Goal: Task Accomplishment & Management: Manage account settings

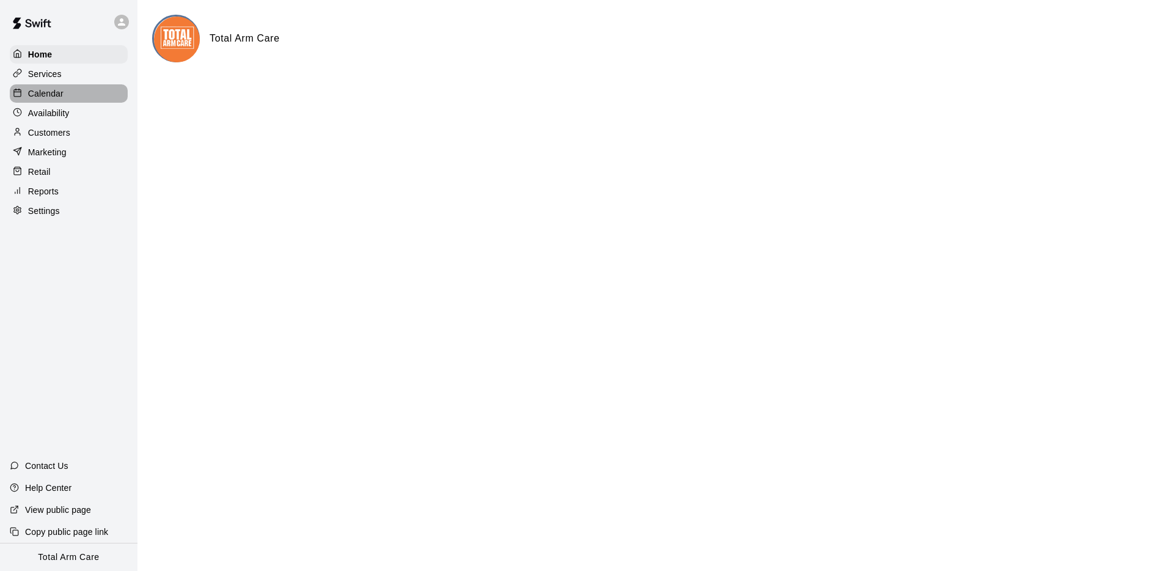
click at [40, 84] on div "Calendar" at bounding box center [69, 93] width 118 height 18
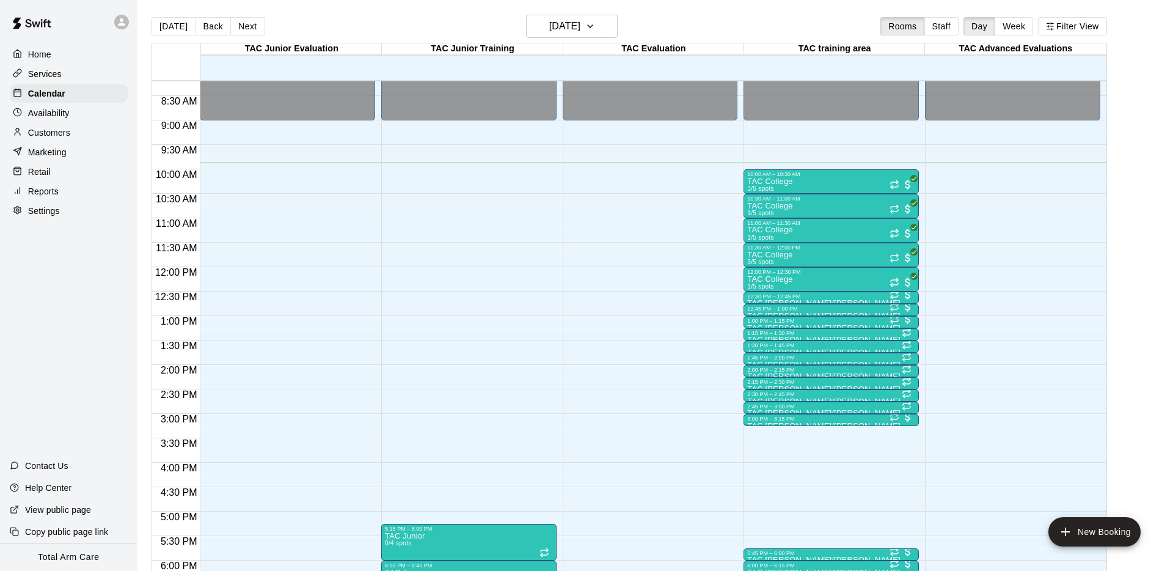
scroll to position [400, 0]
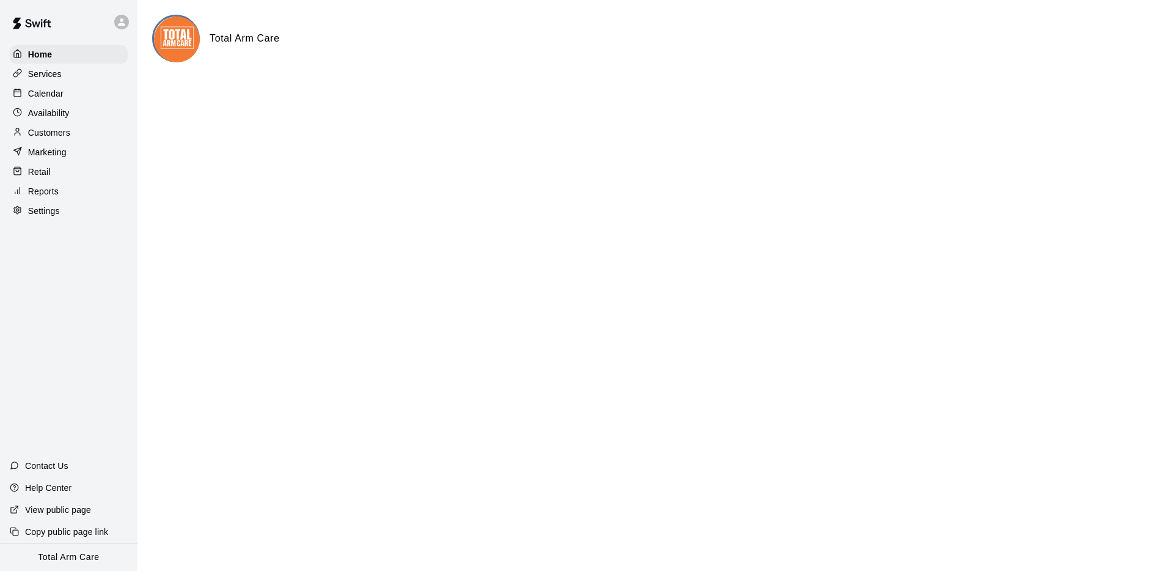
click at [64, 92] on div "Calendar" at bounding box center [69, 93] width 118 height 18
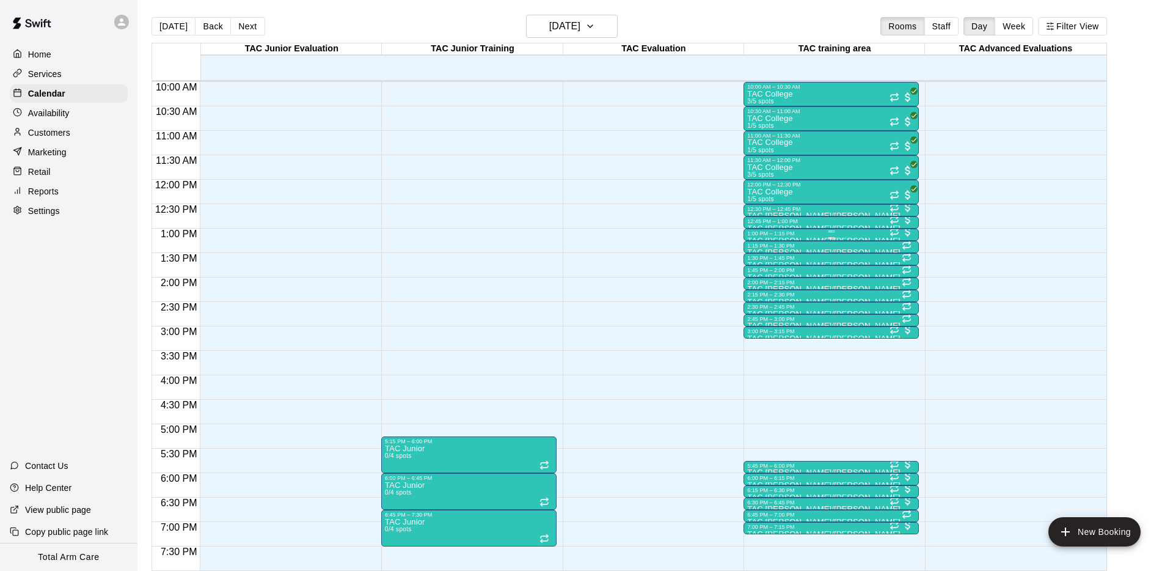
scroll to position [474, 0]
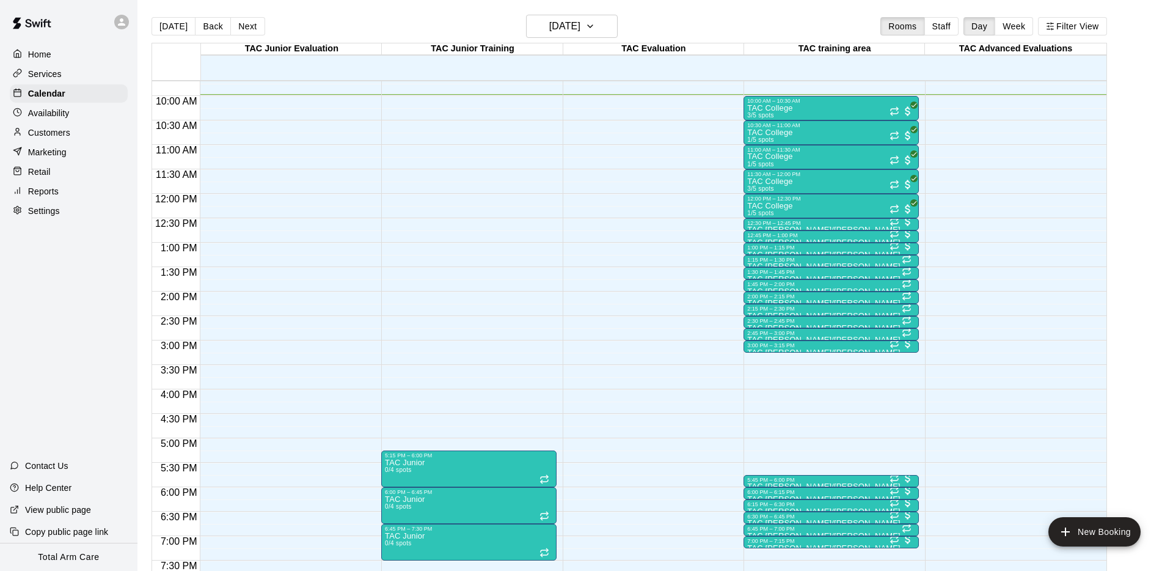
drag, startPoint x: 202, startPoint y: 22, endPoint x: 209, endPoint y: 23, distance: 6.8
click at [203, 22] on button "Back" at bounding box center [213, 26] width 36 height 18
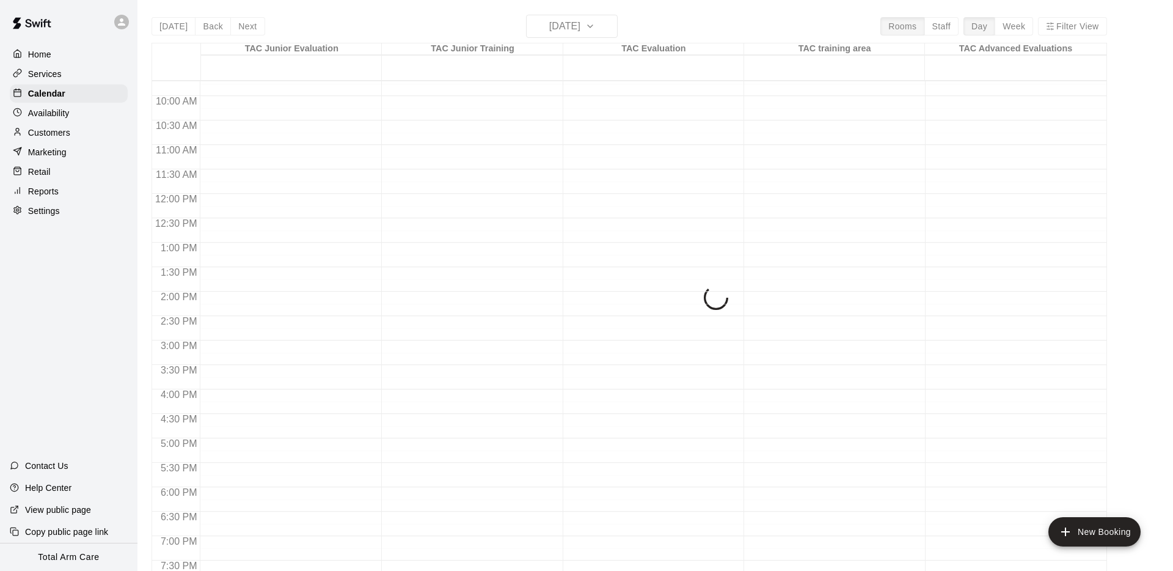
click at [244, 29] on div "Today Back Next Monday Aug 18 Rooms Staff Day Week Filter View TAC Junior Evalu…" at bounding box center [629, 300] width 955 height 571
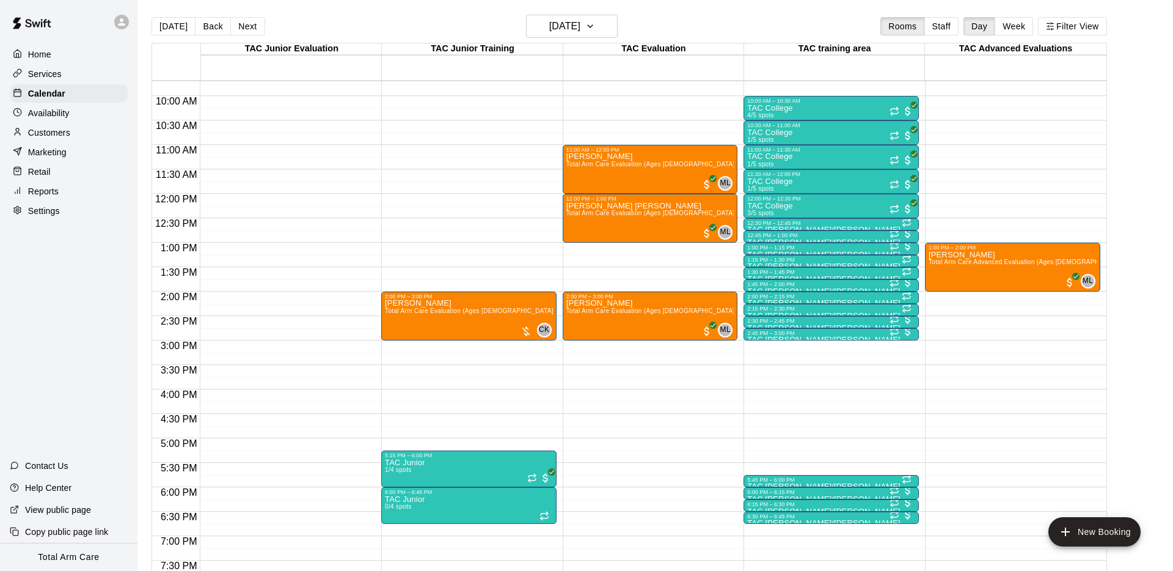
click at [239, 26] on button "Next" at bounding box center [247, 26] width 34 height 18
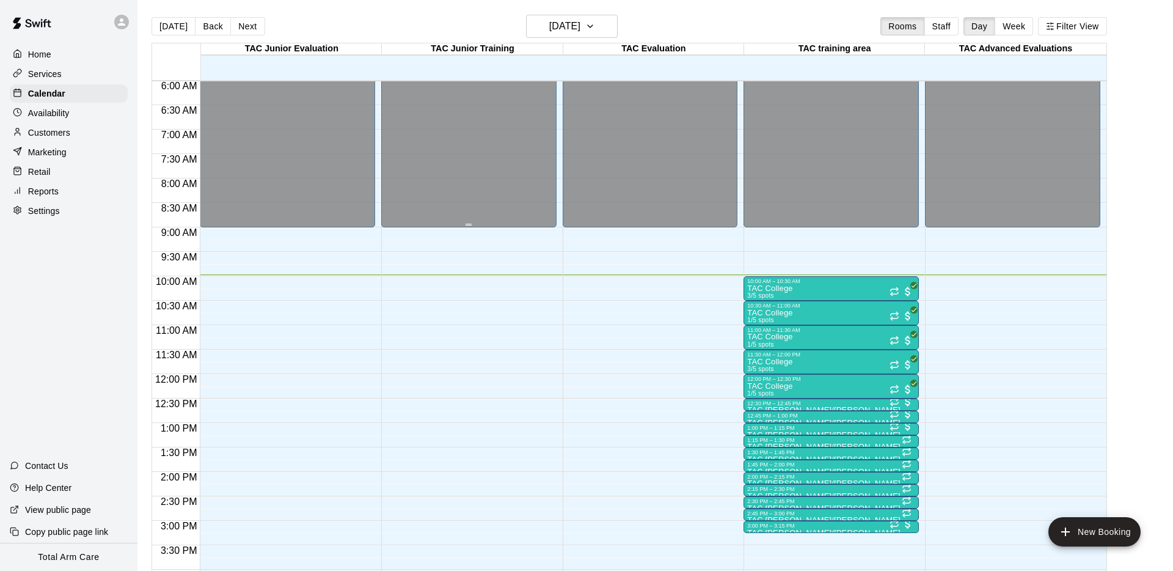
scroll to position [301, 0]
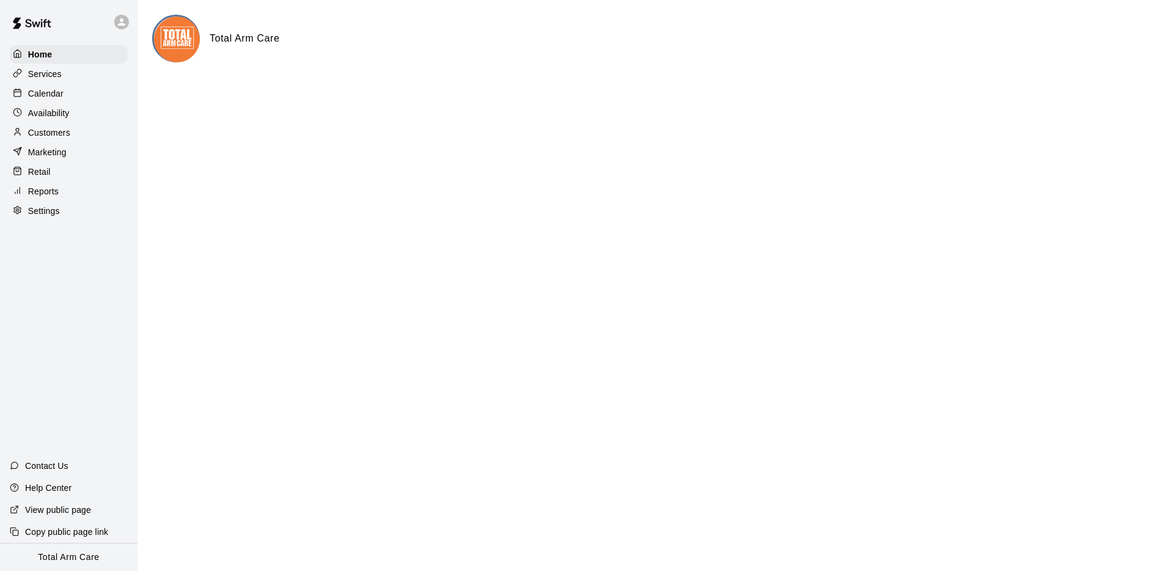
click at [53, 93] on p "Calendar" at bounding box center [45, 93] width 35 height 12
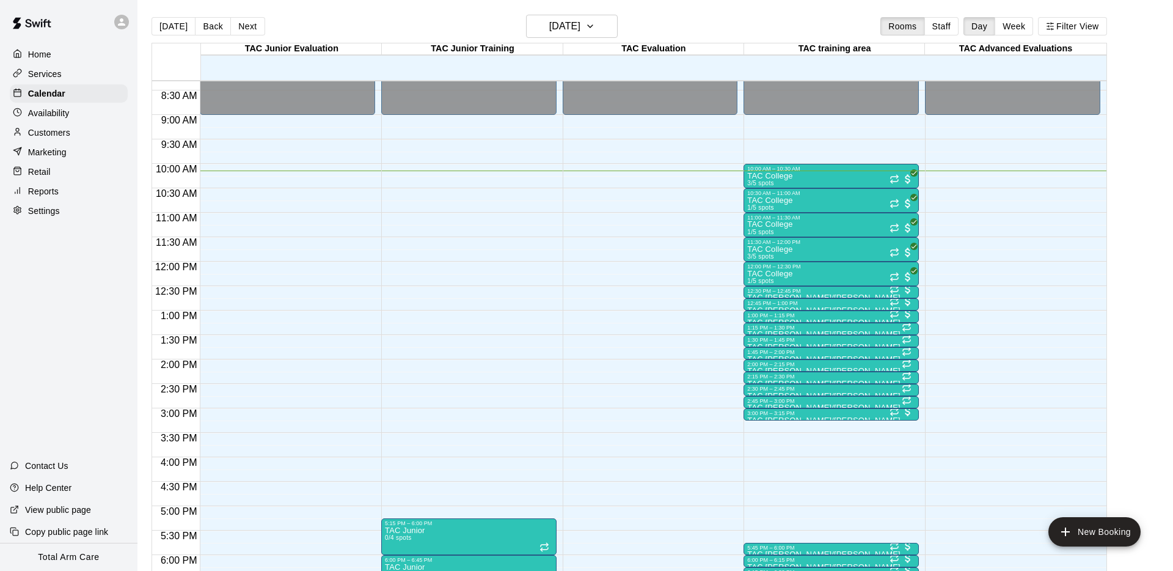
scroll to position [403, 0]
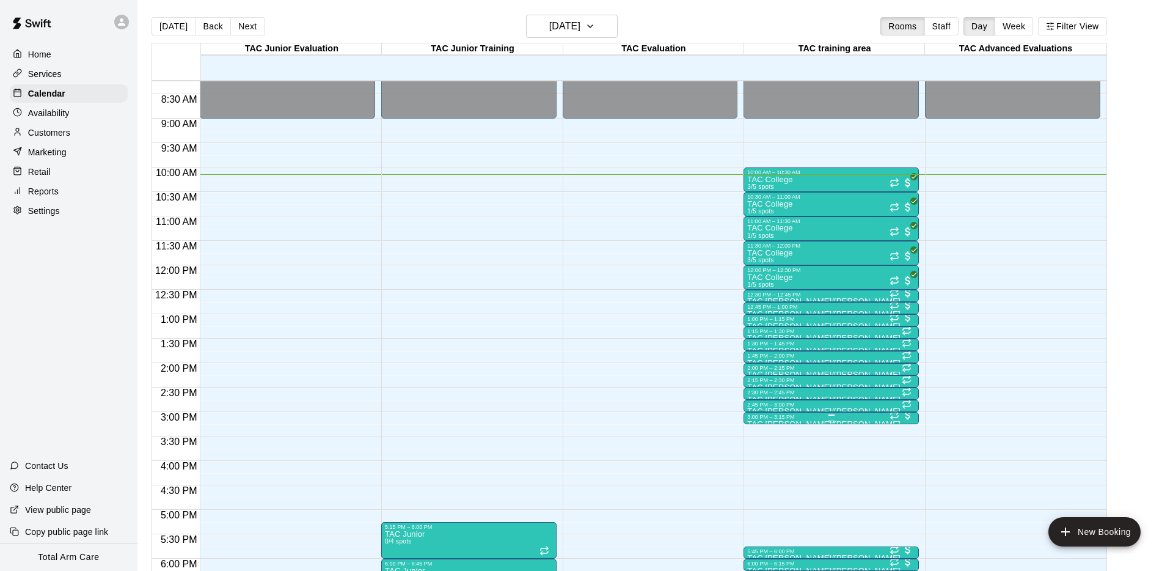
click at [781, 419] on div "3:00 PM – 3:15 PM" at bounding box center [831, 417] width 168 height 6
click at [761, 451] on img "edit" at bounding box center [760, 455] width 14 height 14
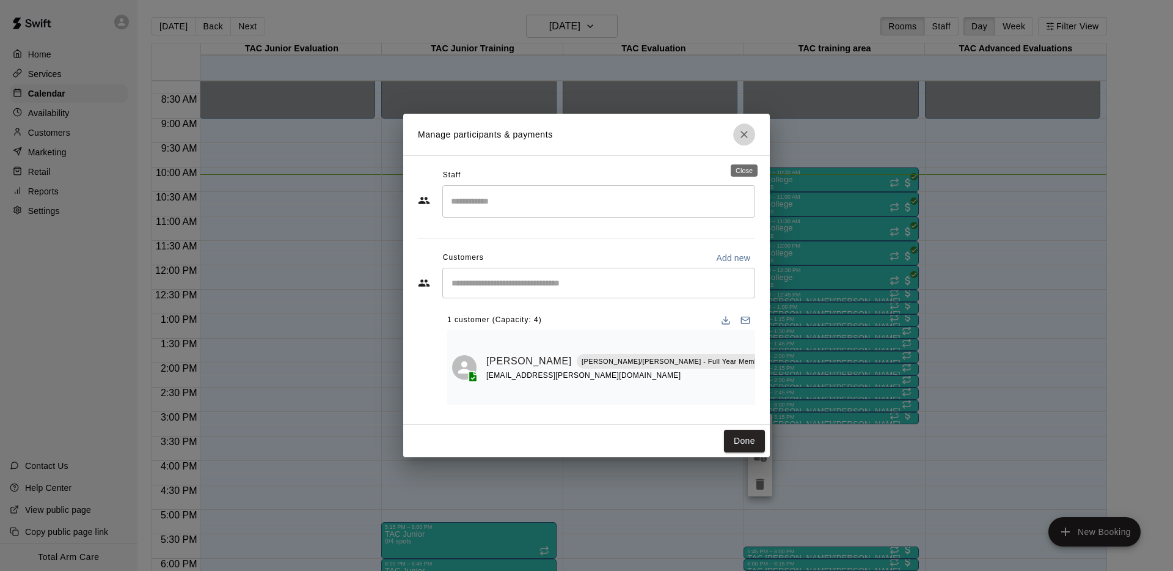
click at [742, 140] on icon "Close" at bounding box center [744, 134] width 12 height 12
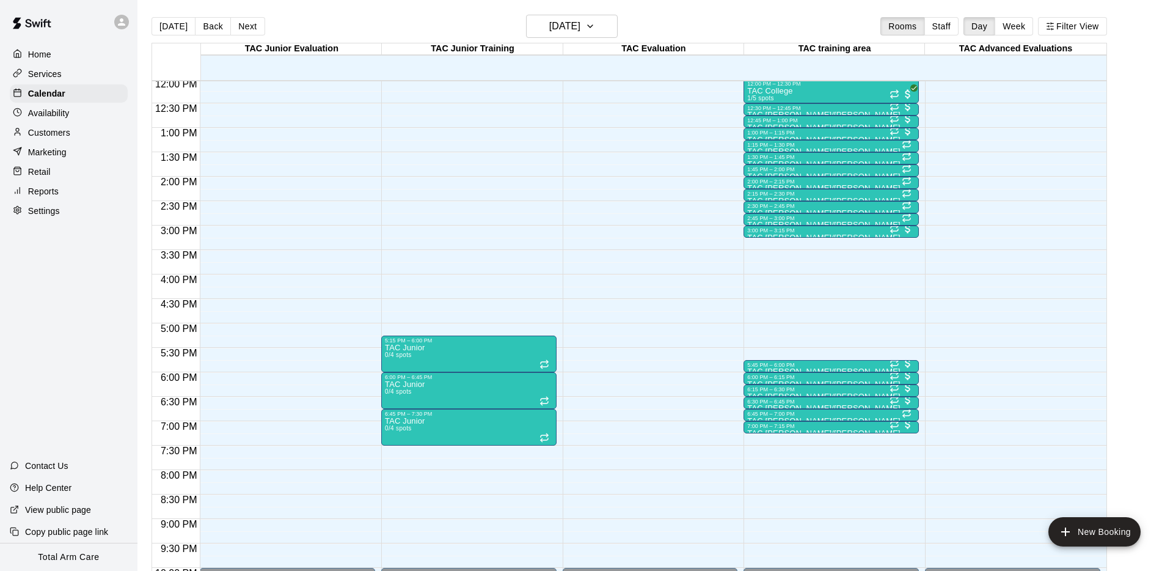
scroll to position [602, 0]
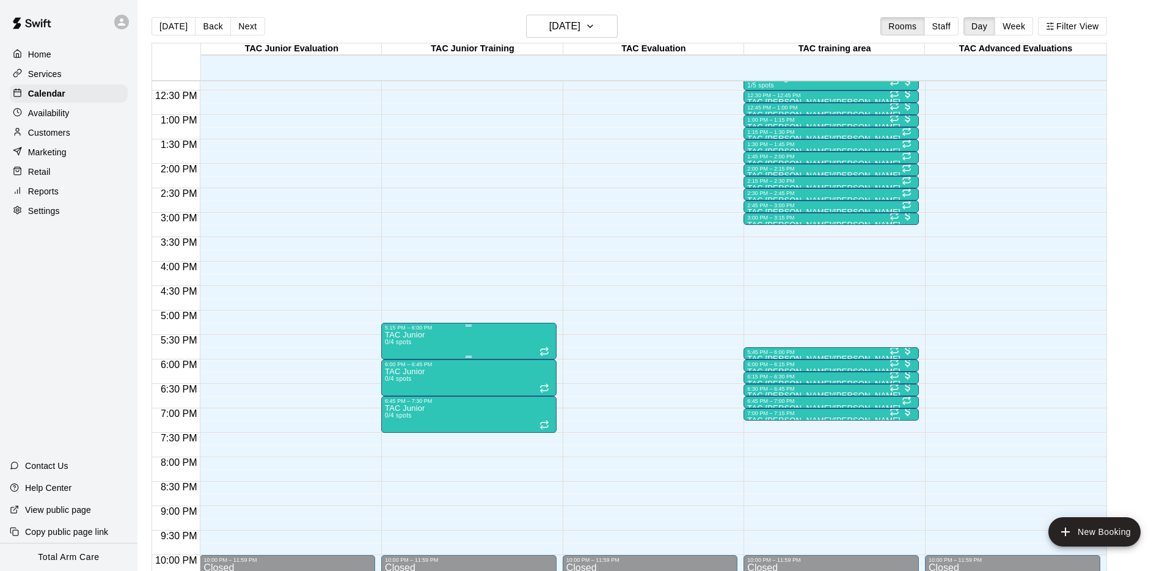
click at [417, 335] on p "TAC Junior" at bounding box center [405, 335] width 40 height 0
click at [393, 414] on button "delete" at bounding box center [397, 405] width 24 height 24
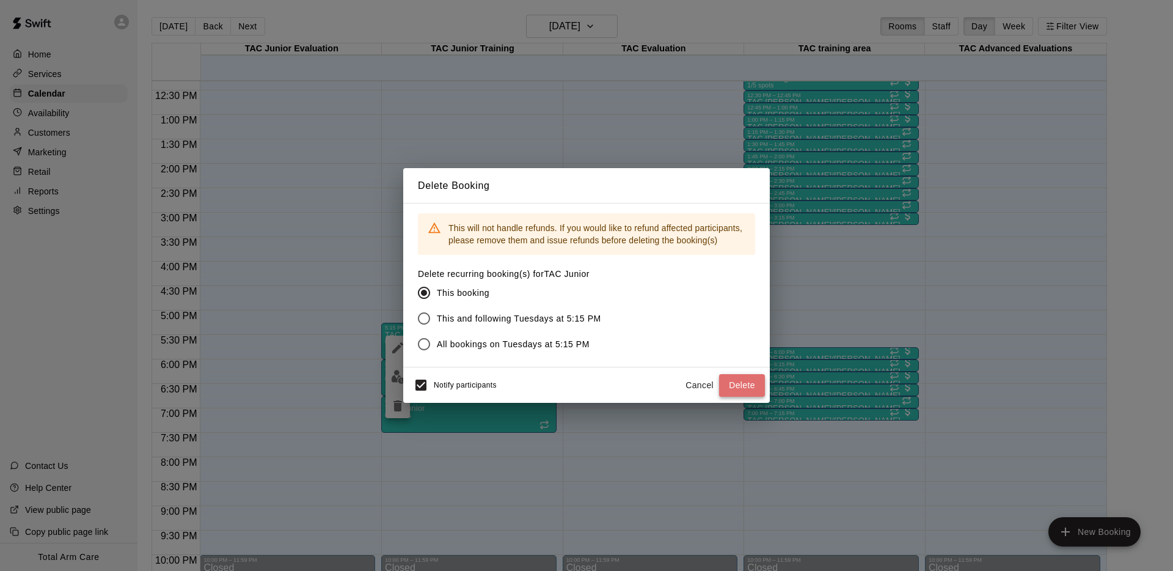
click at [737, 382] on button "Delete" at bounding box center [742, 385] width 46 height 23
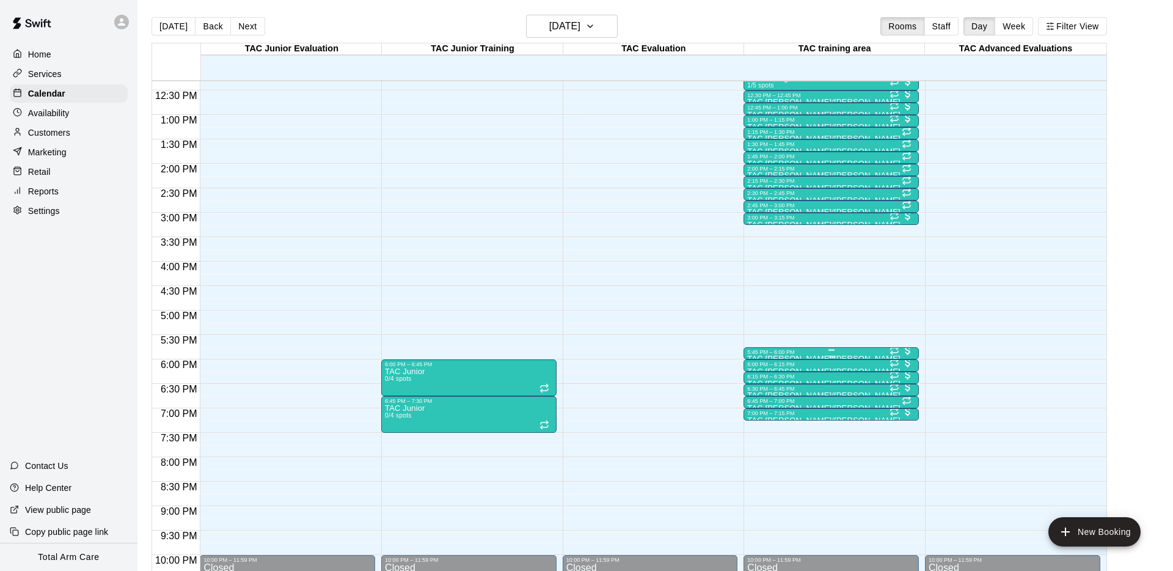
click at [774, 356] on div at bounding box center [831, 357] width 168 height 2
click at [766, 396] on img "edit" at bounding box center [760, 397] width 14 height 14
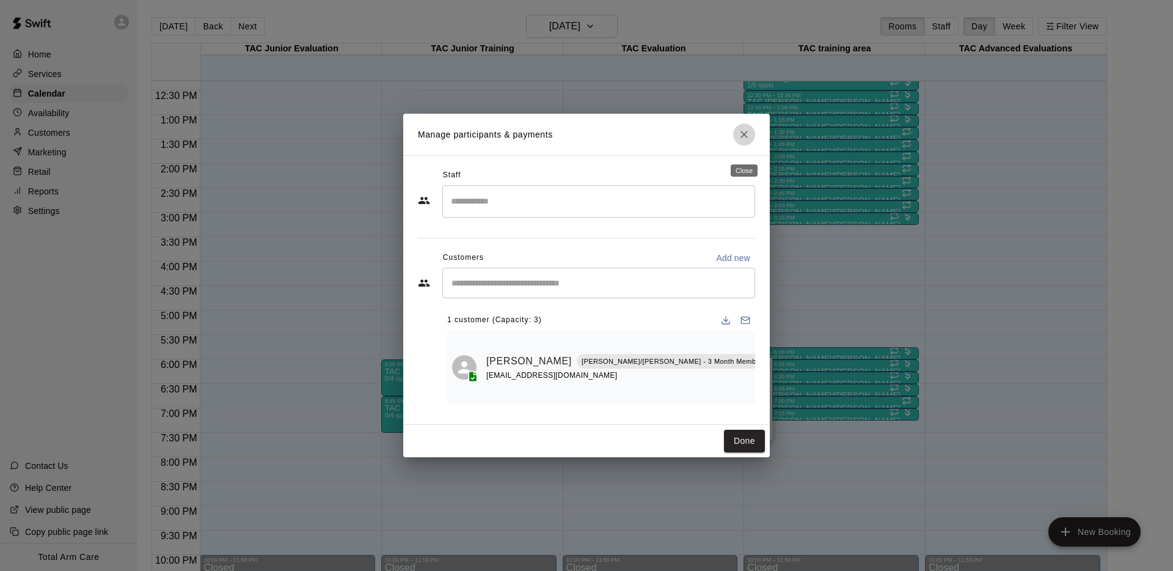
click at [745, 138] on icon "Close" at bounding box center [743, 134] width 7 height 7
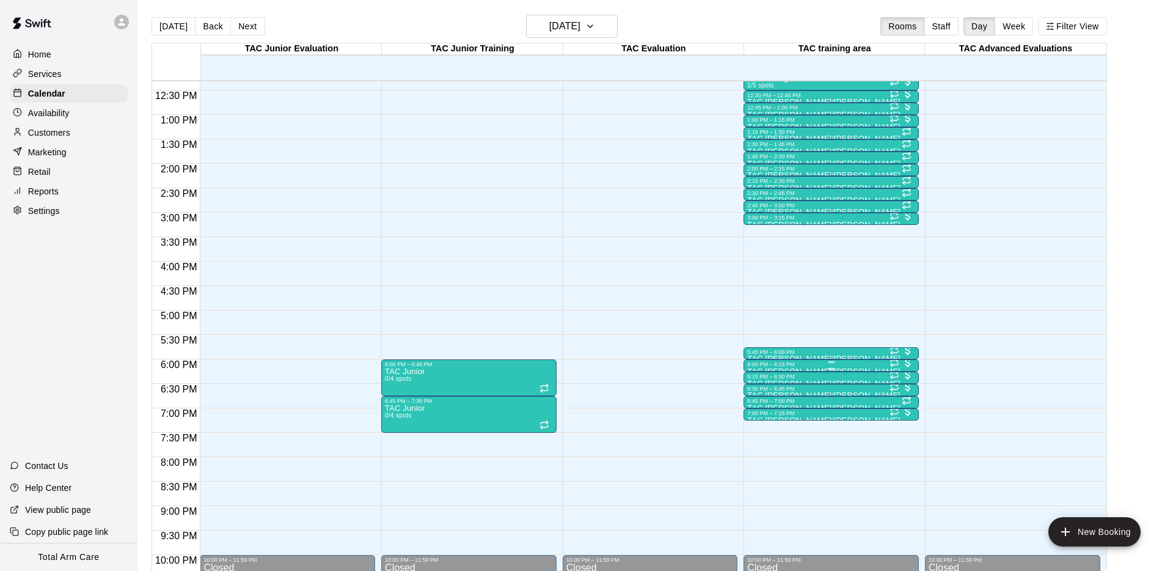
click at [824, 365] on div "6:00 PM – 6:15 PM" at bounding box center [831, 364] width 168 height 6
click at [761, 400] on img "edit" at bounding box center [760, 402] width 14 height 14
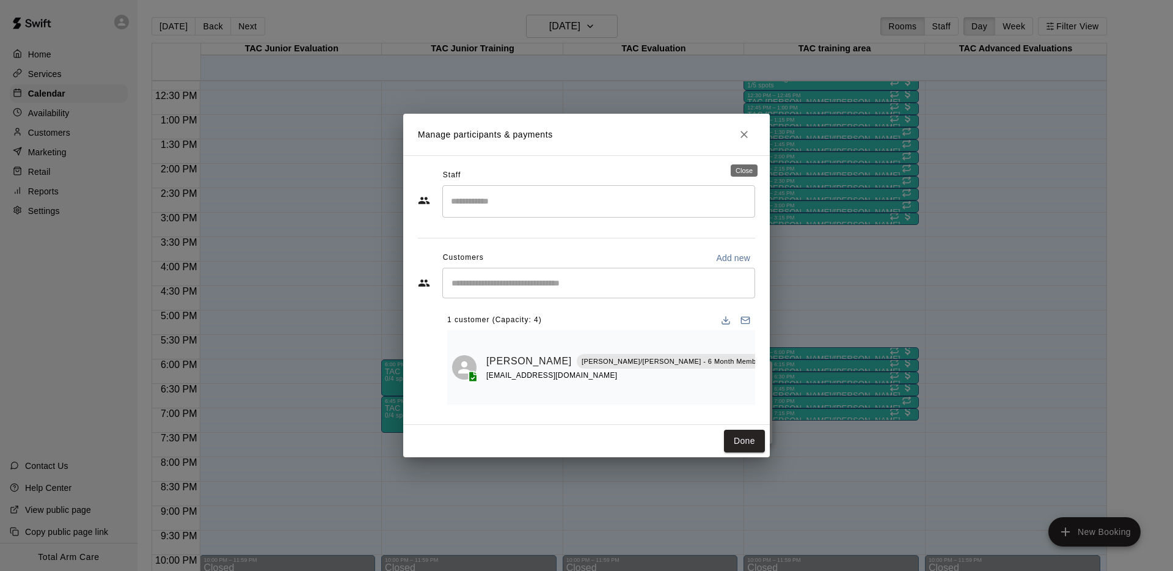
click at [741, 138] on icon "Close" at bounding box center [743, 134] width 7 height 7
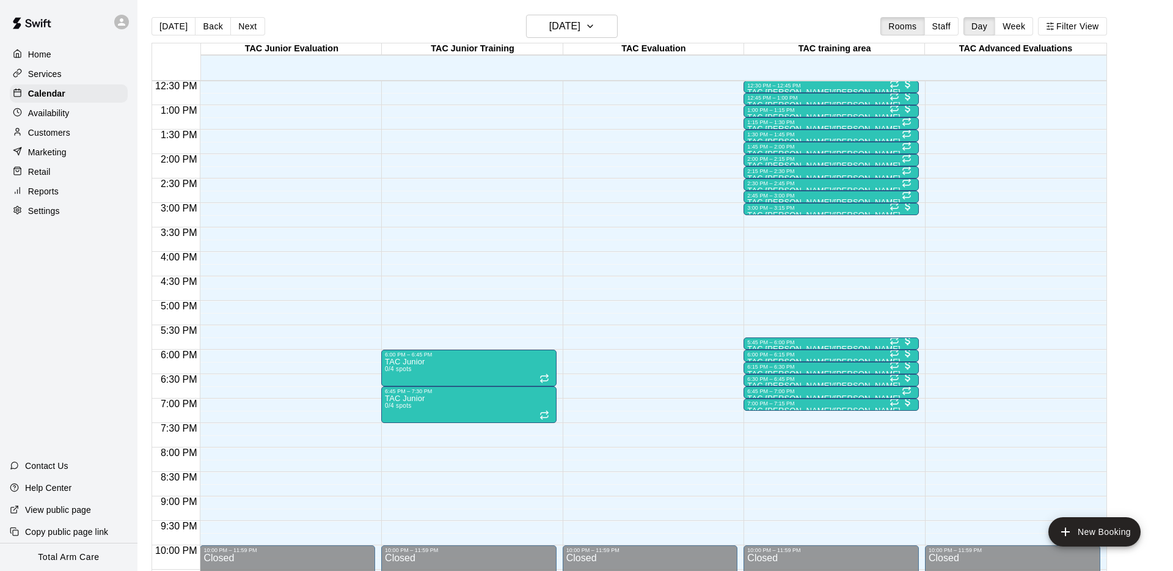
scroll to position [614, 0]
